Goal: Information Seeking & Learning: Learn about a topic

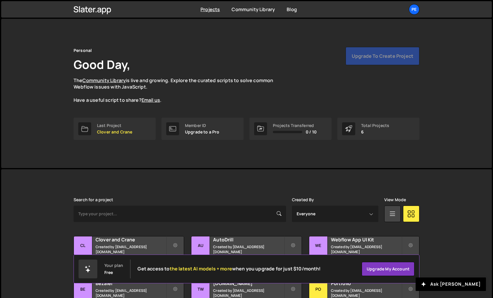
click at [264, 147] on div "Personal Good Day, The Community Library is live and growing. Explore the curat…" at bounding box center [246, 93] width 363 height 149
click at [413, 11] on div "Pe" at bounding box center [414, 9] width 11 height 11
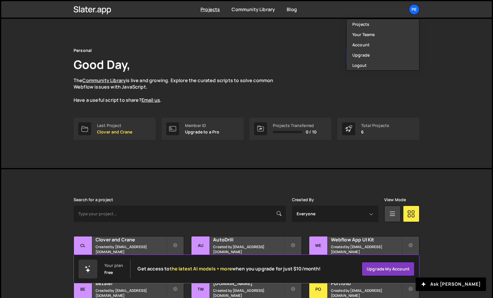
click at [435, 27] on div "Personal Good Day, The Community Library is live and growing. Explore the curat…" at bounding box center [246, 93] width 490 height 149
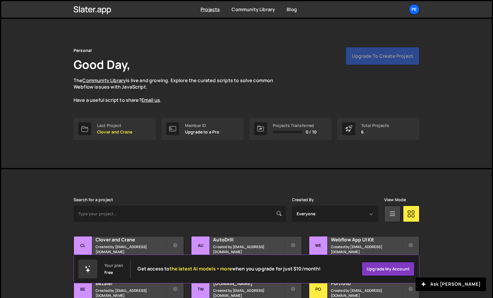
click at [392, 56] on div "Upgrade to create project" at bounding box center [382, 56] width 74 height 18
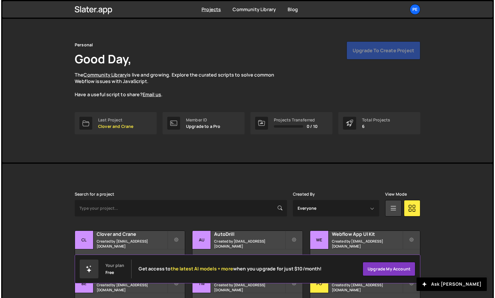
scroll to position [47, 0]
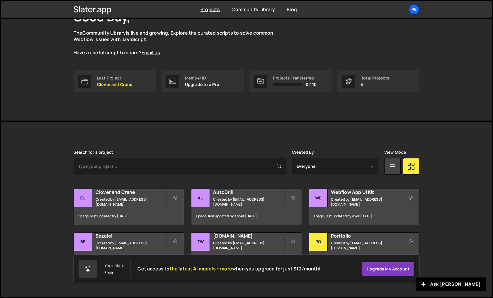
click at [412, 199] on icon at bounding box center [410, 198] width 4 height 6
click at [426, 230] on link "Delete Project" at bounding box center [437, 230] width 70 height 9
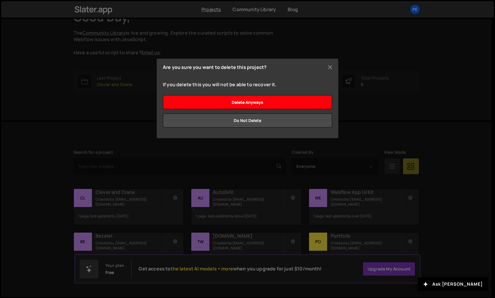
click at [281, 100] on input "Delete anyways" at bounding box center [247, 102] width 169 height 14
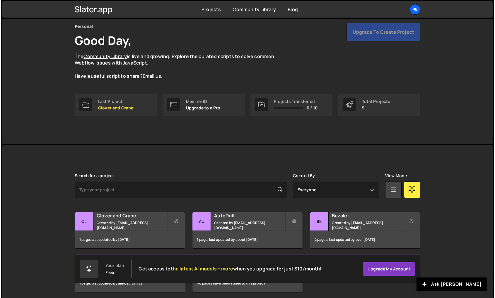
scroll to position [47, 0]
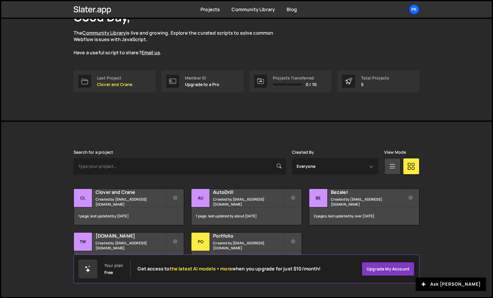
click at [339, 98] on div "Personal Good Day, The Community Library is live and growing. Explore the curat…" at bounding box center [246, 45] width 363 height 149
click at [297, 197] on button at bounding box center [293, 197] width 18 height 19
click at [314, 230] on link "Delete Project" at bounding box center [319, 230] width 70 height 9
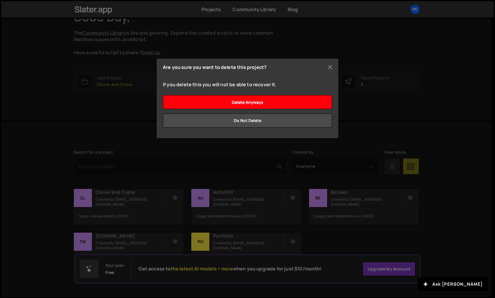
click at [276, 98] on input "Delete anyways" at bounding box center [247, 102] width 169 height 14
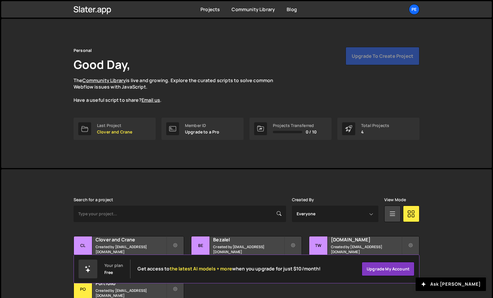
click at [48, 144] on div "Personal Good Day, The Community Library is live and growing. Explore the curat…" at bounding box center [246, 93] width 490 height 149
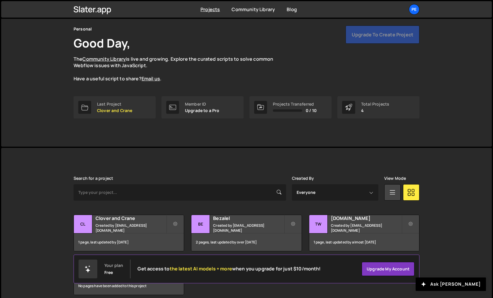
scroll to position [47, 0]
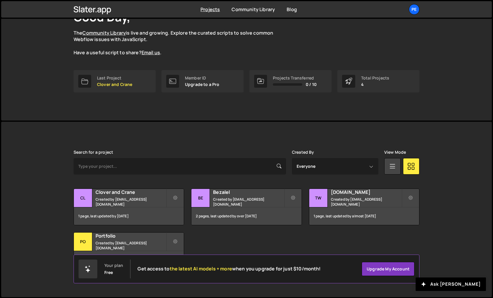
click at [96, 270] on div at bounding box center [88, 268] width 19 height 19
click at [87, 270] on icon at bounding box center [88, 270] width 4 height 4
click at [231, 249] on div "Transfer Project Edit Project Delete Project Cl Clover and Crane Created by jda…" at bounding box center [247, 228] width 346 height 80
click at [386, 269] on link "Upgrade my account" at bounding box center [388, 269] width 53 height 14
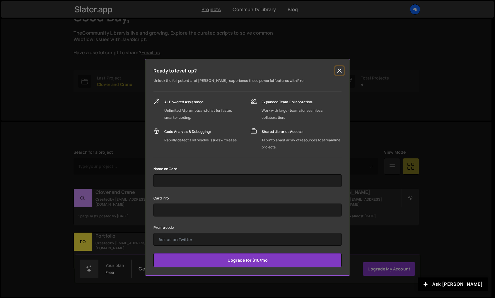
click at [340, 71] on button "Close" at bounding box center [339, 70] width 9 height 9
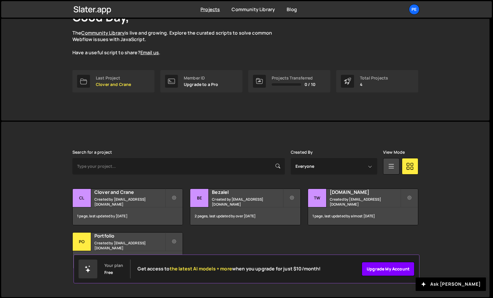
scroll to position [0, 0]
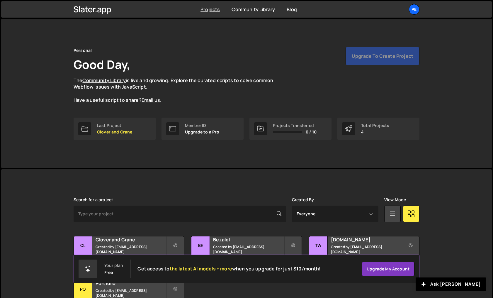
click at [215, 9] on link "Projects" at bounding box center [209, 9] width 19 height 6
click at [411, 8] on div "Pe" at bounding box center [414, 9] width 11 height 11
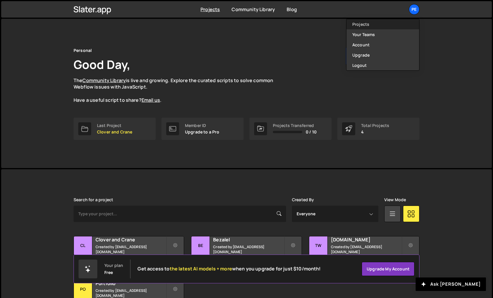
click at [381, 25] on link "Projects" at bounding box center [382, 24] width 73 height 10
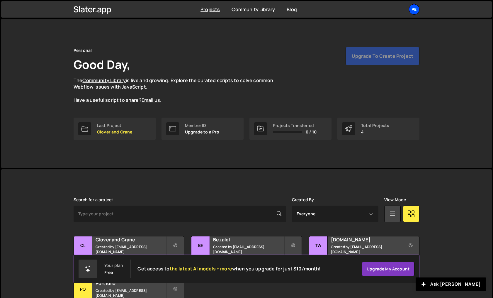
click at [411, 11] on div "Pe" at bounding box center [414, 9] width 11 height 11
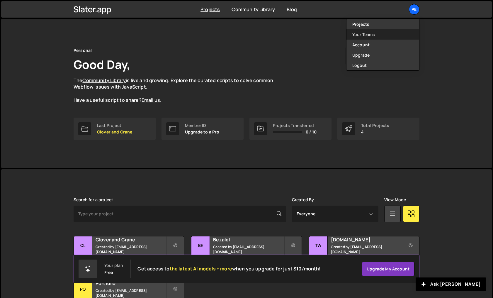
click at [393, 35] on link "Your Teams" at bounding box center [382, 34] width 73 height 10
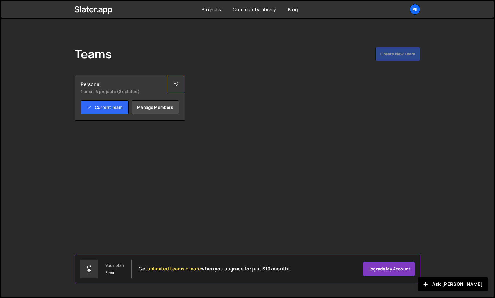
click at [175, 88] on button at bounding box center [177, 83] width 18 height 17
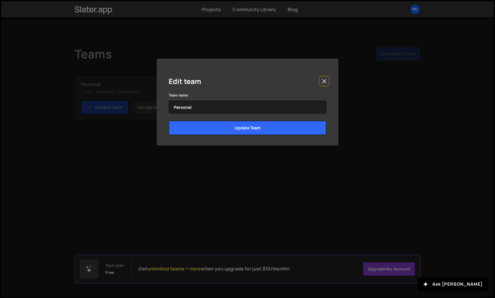
click at [323, 78] on button "Close" at bounding box center [324, 81] width 9 height 9
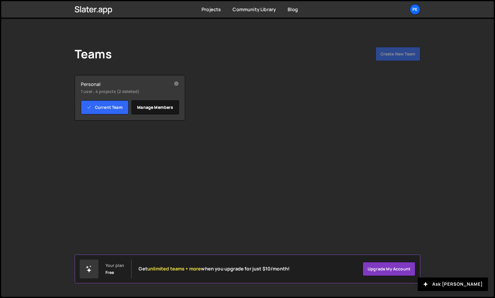
click at [162, 102] on link "Manage members" at bounding box center [156, 107] width 48 height 14
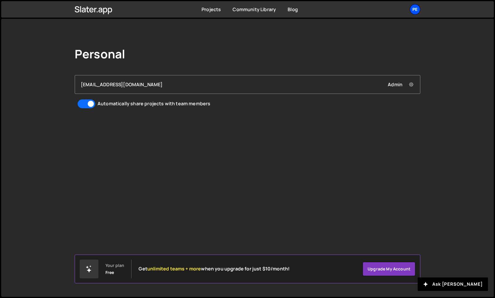
click at [417, 10] on div "Pe" at bounding box center [415, 9] width 11 height 11
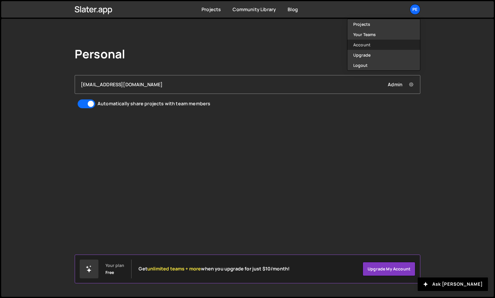
click at [393, 45] on link "Account" at bounding box center [383, 45] width 73 height 10
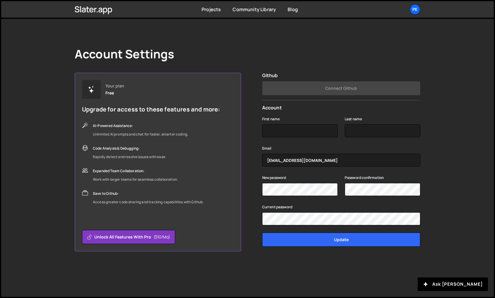
click at [394, 44] on div "Account Settings Your plan Free Upgrade for access to these features and more: …" at bounding box center [247, 149] width 363 height 260
click at [412, 10] on div "Pe" at bounding box center [415, 9] width 11 height 11
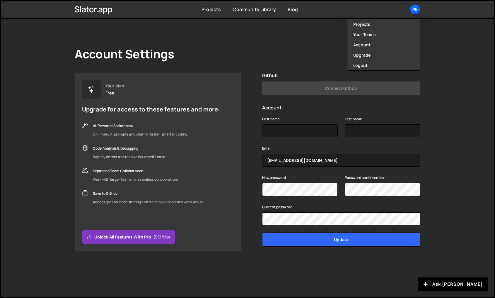
click at [275, 44] on div "Account Settings Your plan Free Upgrade for access to these features and more: …" at bounding box center [247, 149] width 363 height 260
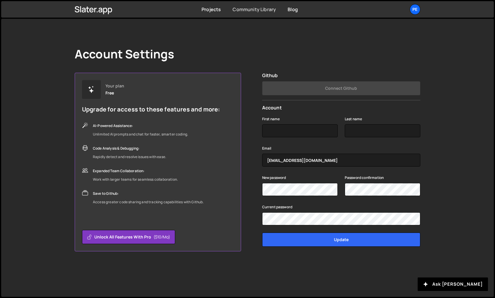
click at [259, 11] on link "Community Library" at bounding box center [254, 9] width 43 height 6
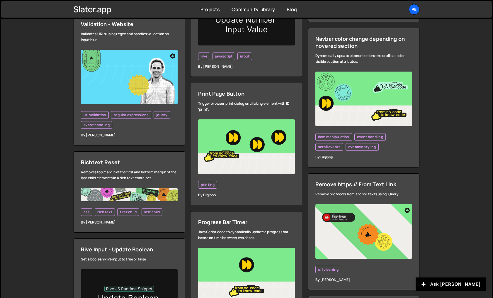
scroll to position [803, 0]
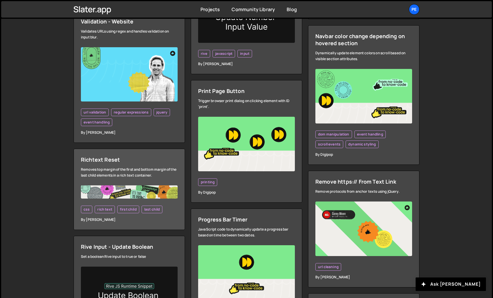
click at [92, 161] on div "Richtext Reset" at bounding box center [129, 159] width 97 height 7
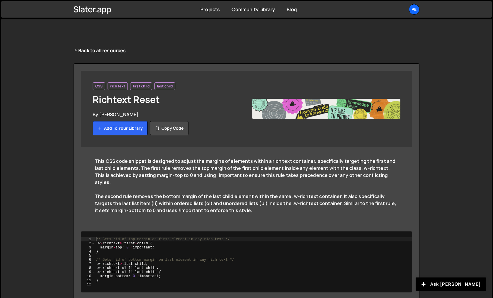
scroll to position [24, 0]
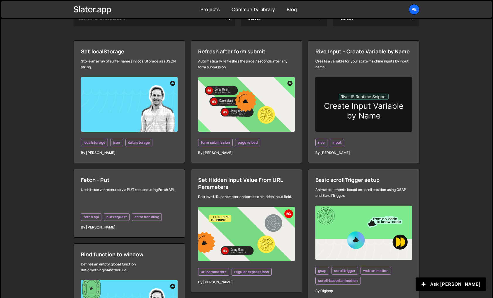
scroll to position [171, 0]
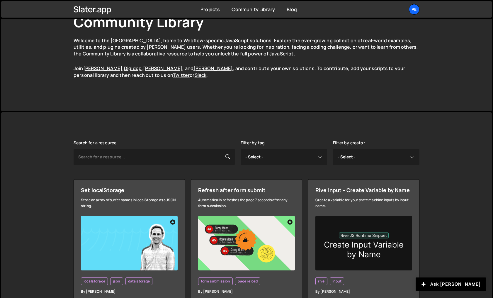
scroll to position [16, 0]
